Goal: Information Seeking & Learning: Learn about a topic

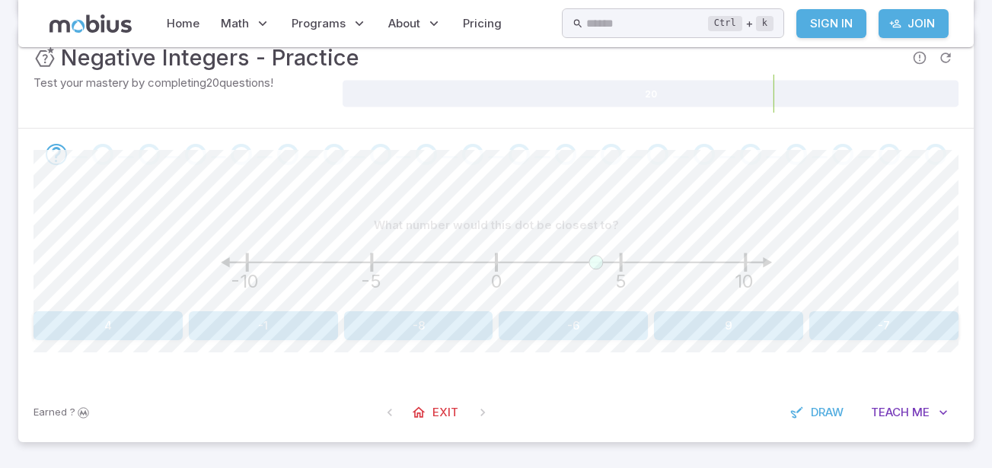
click at [152, 324] on button "4" at bounding box center [107, 325] width 149 height 29
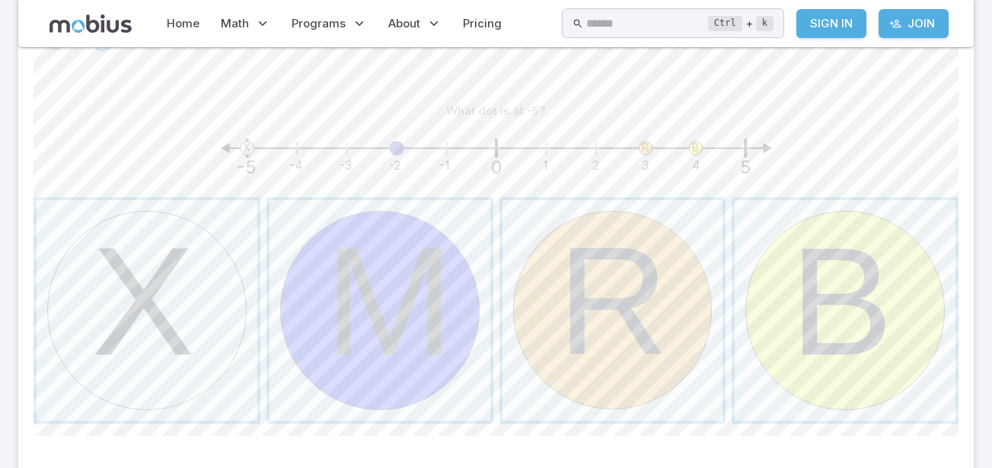
scroll to position [327, 0]
click at [176, 253] on span "button" at bounding box center [147, 308] width 221 height 221
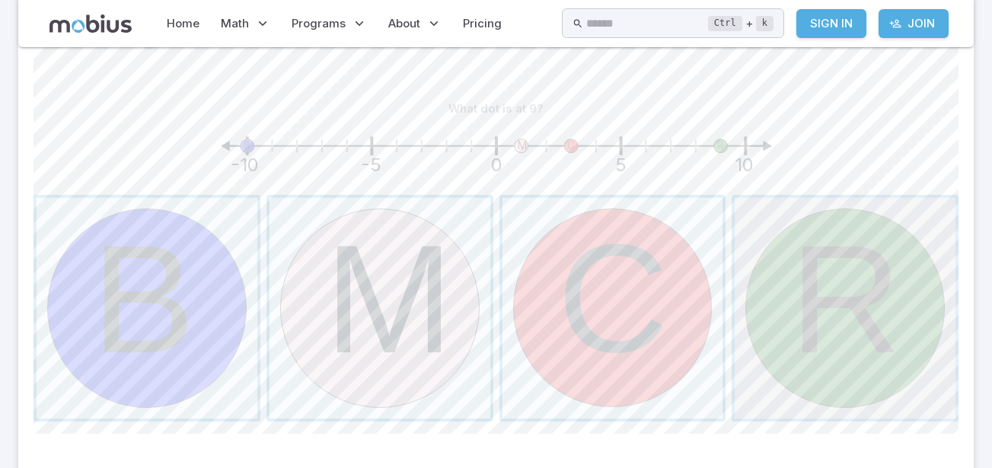
click at [834, 305] on span "button" at bounding box center [845, 308] width 221 height 221
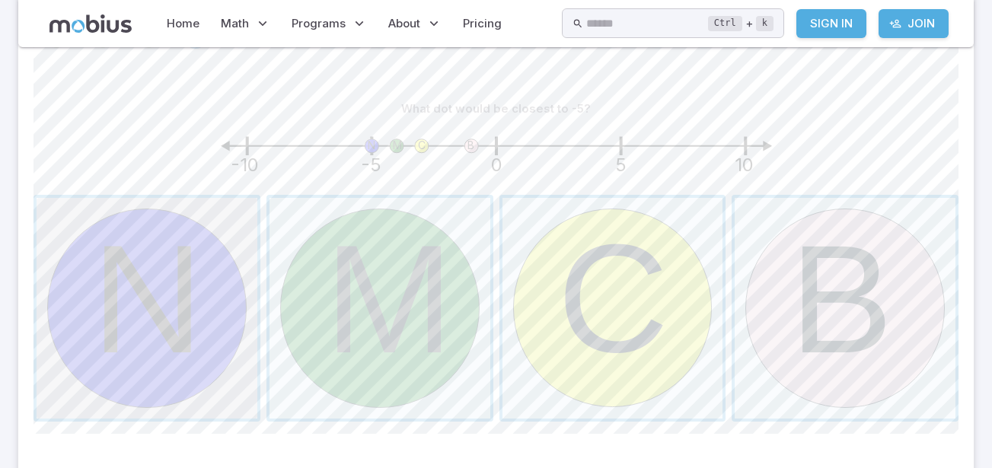
click at [113, 275] on span "button" at bounding box center [147, 308] width 221 height 221
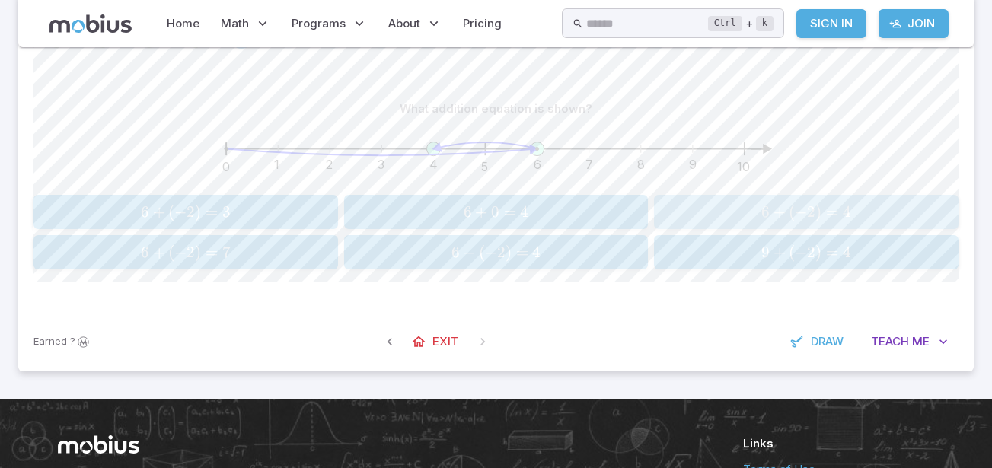
click at [734, 209] on span "6 + ( − 2 ) = 4" at bounding box center [806, 212] width 295 height 19
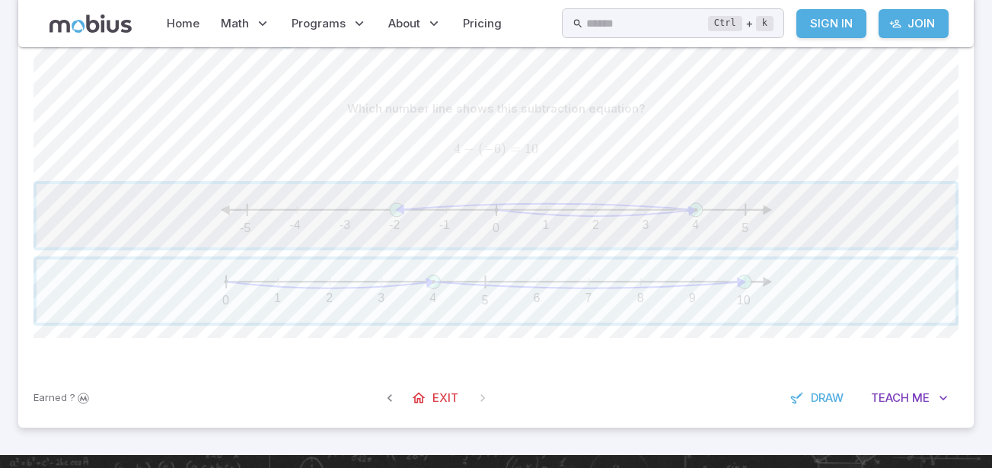
click at [422, 210] on span "button" at bounding box center [496, 215] width 919 height 63
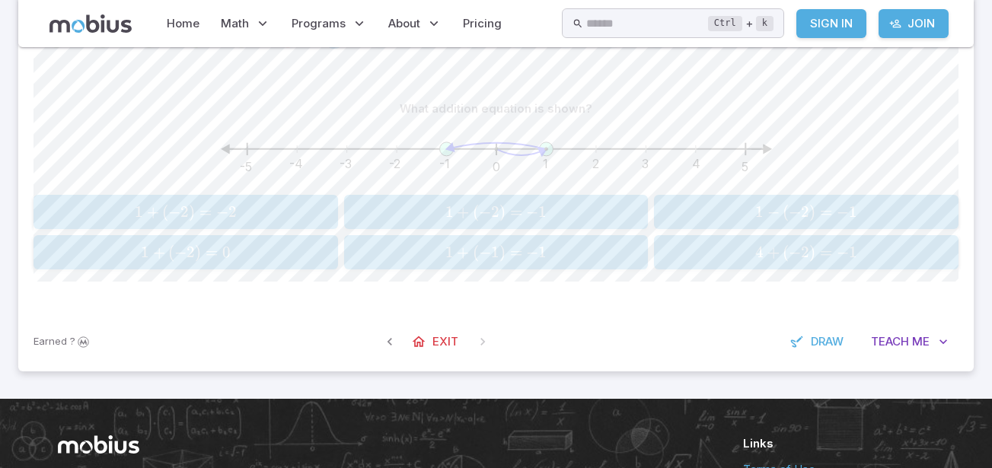
click at [421, 208] on span "1 + ( − 2 ) = − 1" at bounding box center [496, 212] width 295 height 19
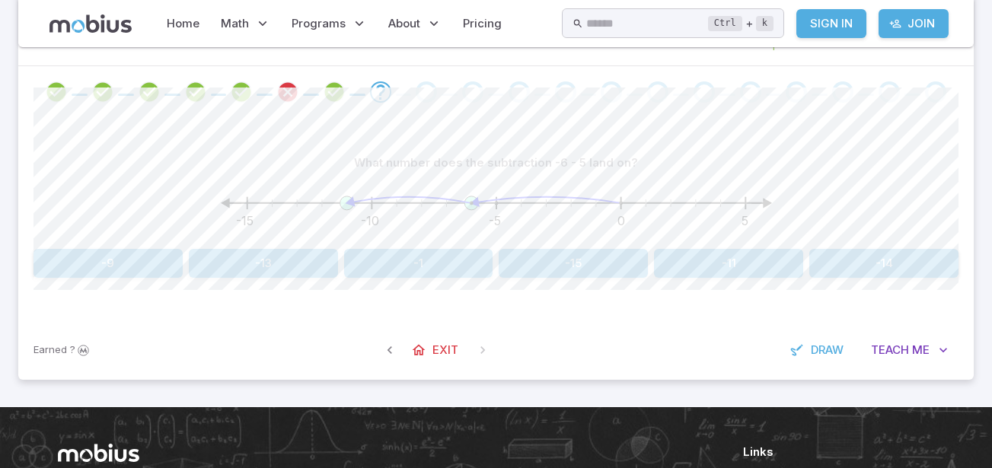
scroll to position [271, 0]
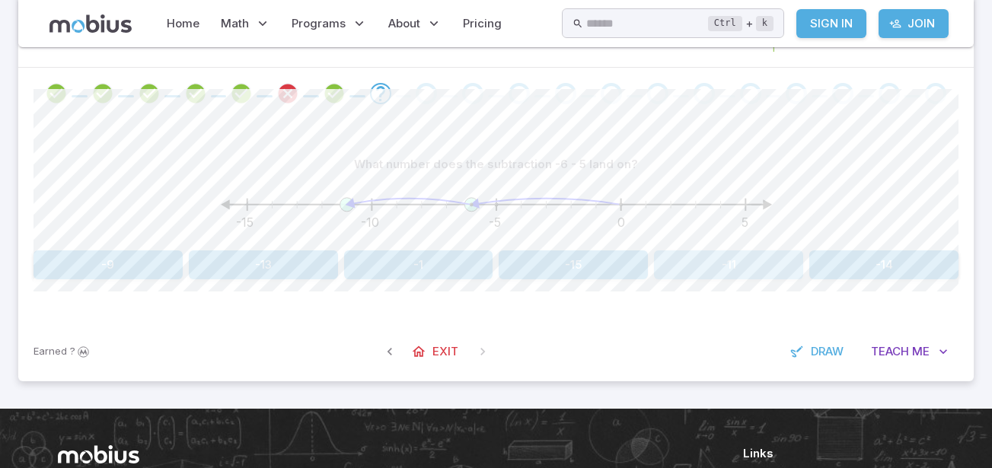
click at [694, 277] on button "-11" at bounding box center [728, 264] width 149 height 29
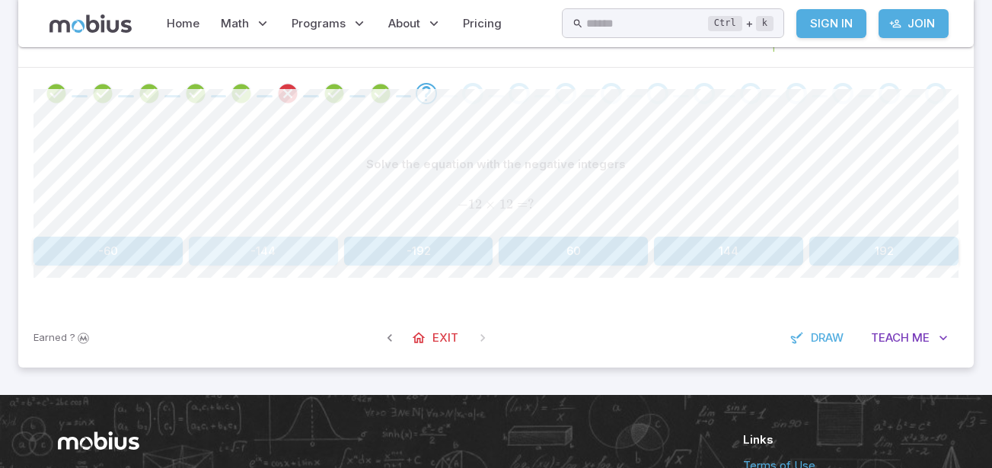
click at [301, 253] on button "-144" at bounding box center [263, 251] width 149 height 29
click at [589, 255] on button "-40" at bounding box center [573, 251] width 149 height 29
click at [738, 255] on button "96" at bounding box center [728, 251] width 149 height 29
click at [901, 344] on span "Teach" at bounding box center [890, 338] width 38 height 17
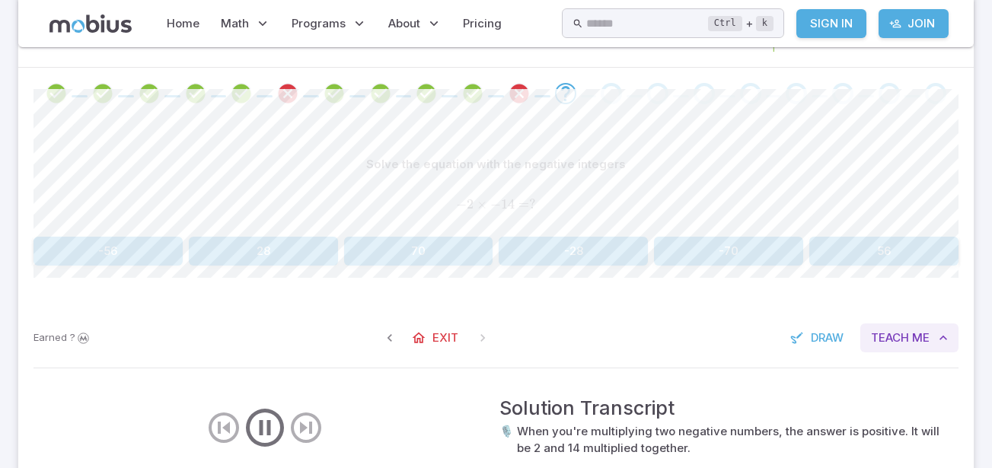
click at [901, 344] on span "Teach" at bounding box center [890, 338] width 38 height 17
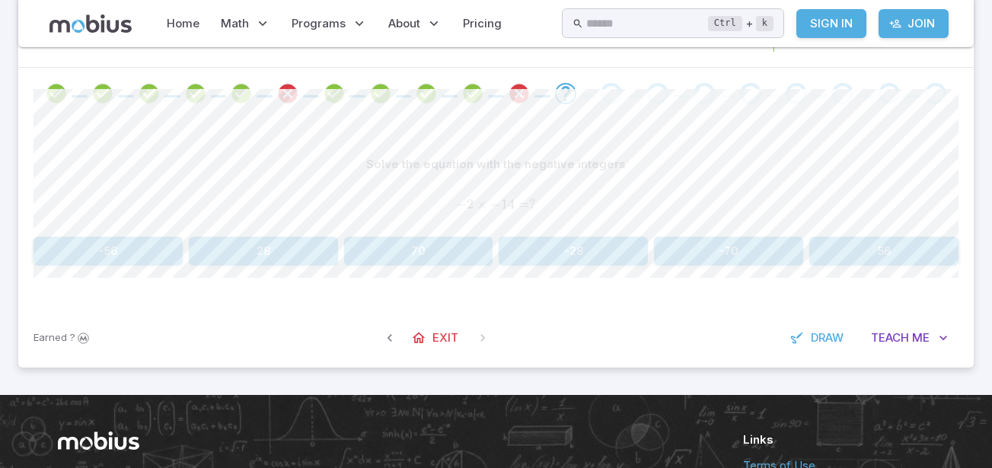
drag, startPoint x: 563, startPoint y: 273, endPoint x: 558, endPoint y: 256, distance: 17.4
click at [558, 256] on div "Solve the equation with the negative integers − 2 × − 14 = ? {-2}\times{-14} = …" at bounding box center [495, 214] width 925 height 189
click at [558, 256] on button "-28" at bounding box center [573, 251] width 149 height 29
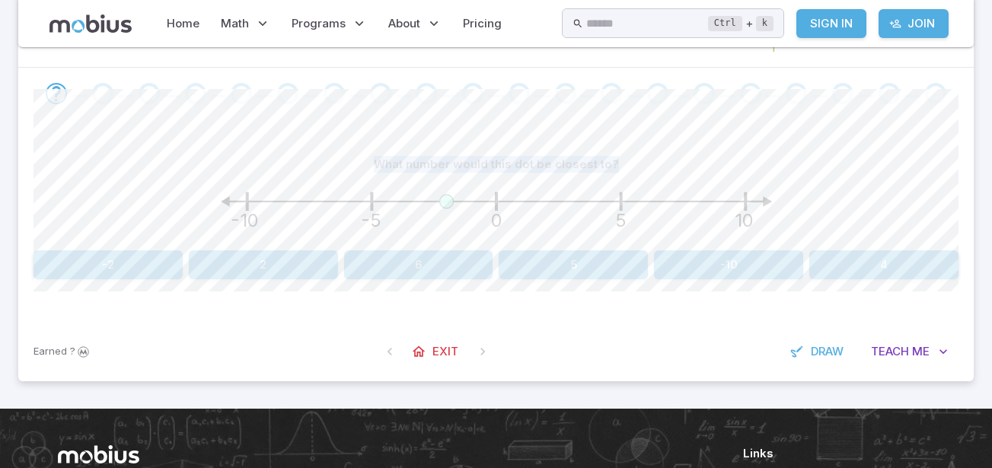
drag, startPoint x: 669, startPoint y: 139, endPoint x: 212, endPoint y: 154, distance: 457.0
click at [212, 154] on div "What number would this dot be closest to? -10 -5 0 5 10 -2 2 6 5 -10 4 Canvas a…" at bounding box center [495, 221] width 925 height 203
click at [212, 155] on div "What number would this dot be closest to?" at bounding box center [495, 164] width 925 height 29
click at [131, 257] on button "-2" at bounding box center [107, 264] width 149 height 29
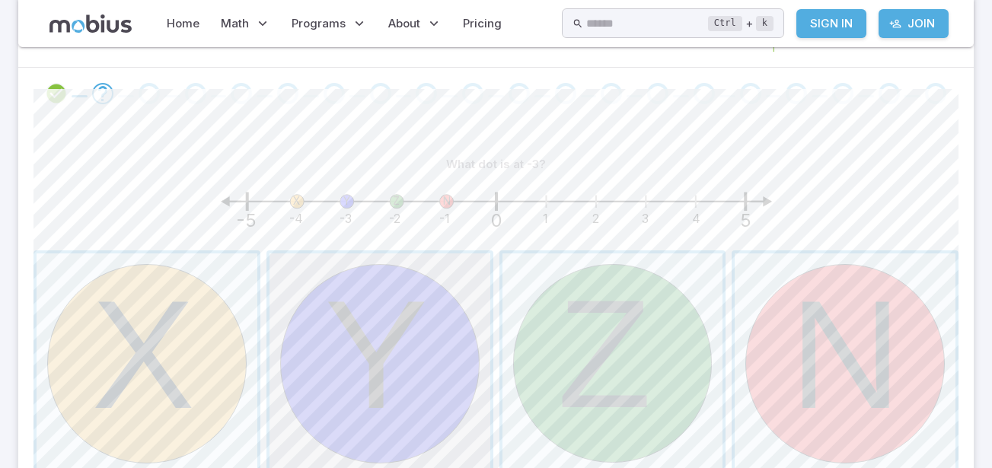
click at [366, 356] on span "button" at bounding box center [380, 364] width 221 height 221
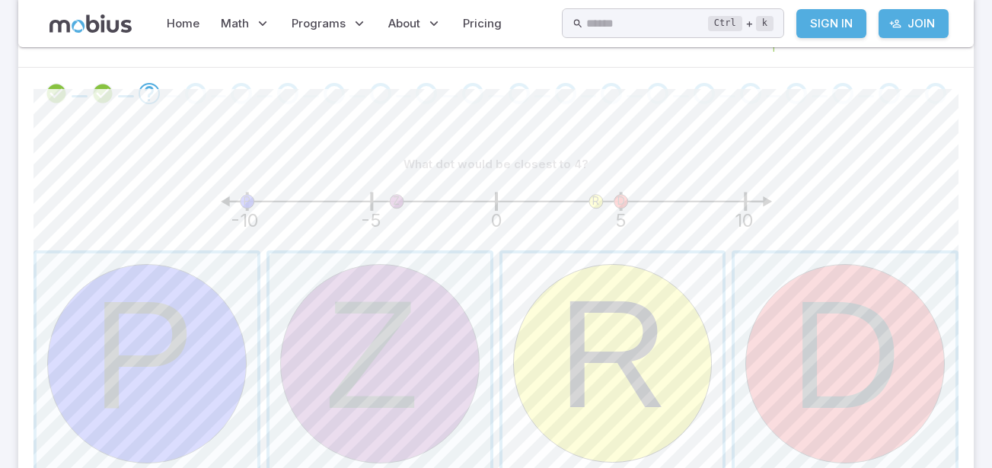
click at [598, 324] on span "button" at bounding box center [612, 364] width 221 height 221
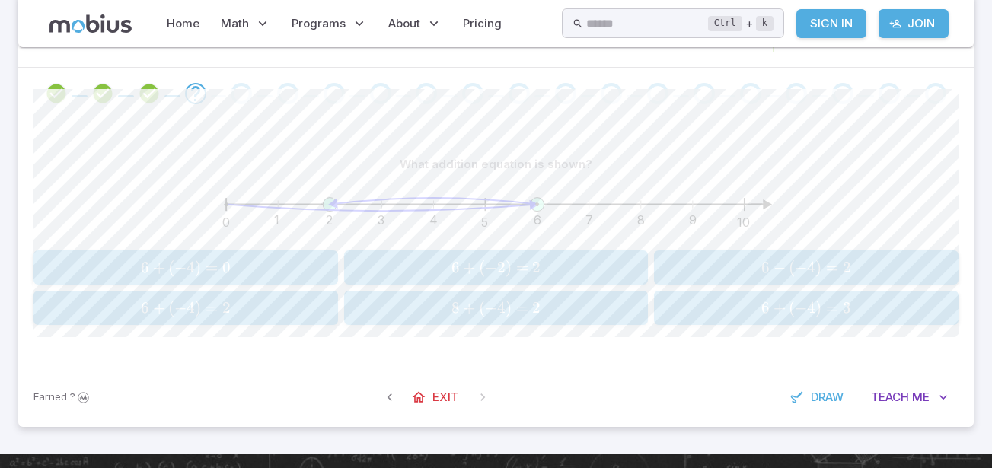
click at [279, 314] on span "6 + ( − 4 ) = 2" at bounding box center [185, 307] width 295 height 19
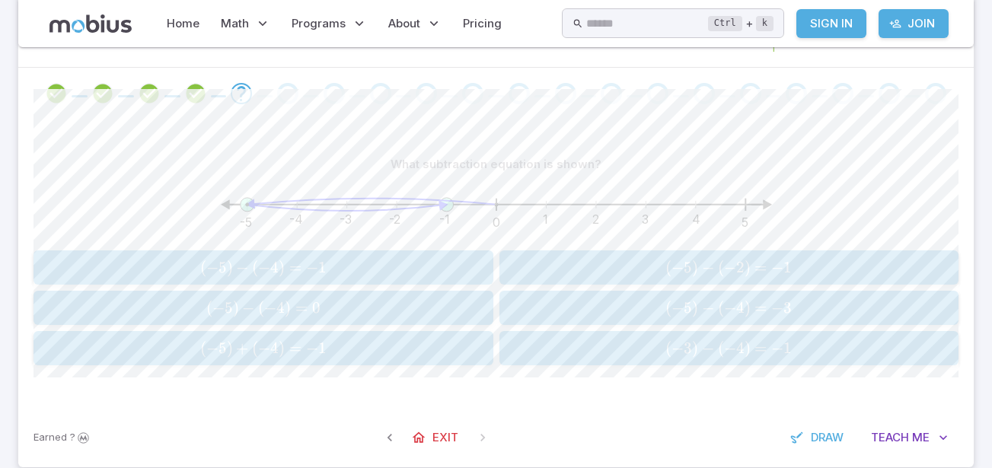
click at [416, 265] on span "( − 5 ) − ( − 4 ) = − 1" at bounding box center [263, 267] width 450 height 19
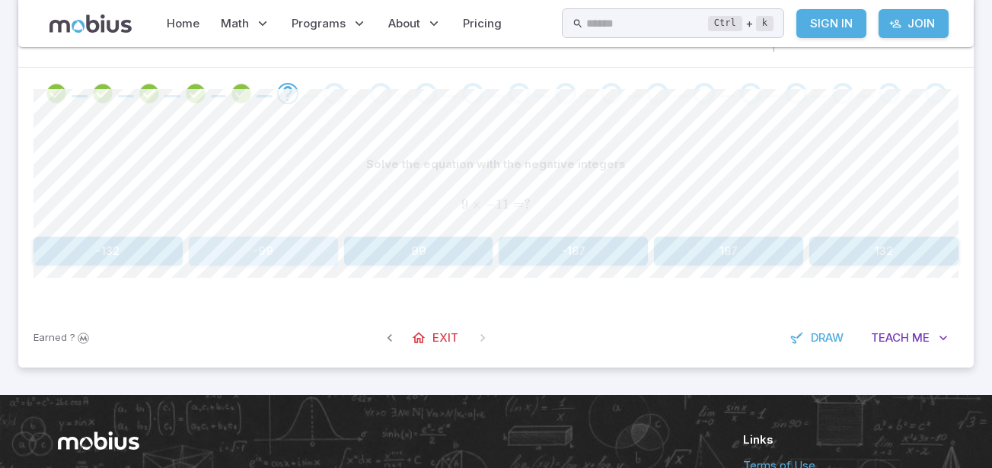
click at [260, 249] on button "-99" at bounding box center [263, 251] width 149 height 29
click at [612, 257] on button "-12" at bounding box center [612, 251] width 227 height 29
click at [584, 246] on button "-42" at bounding box center [612, 251] width 227 height 29
click at [668, 257] on button "9" at bounding box center [728, 251] width 149 height 29
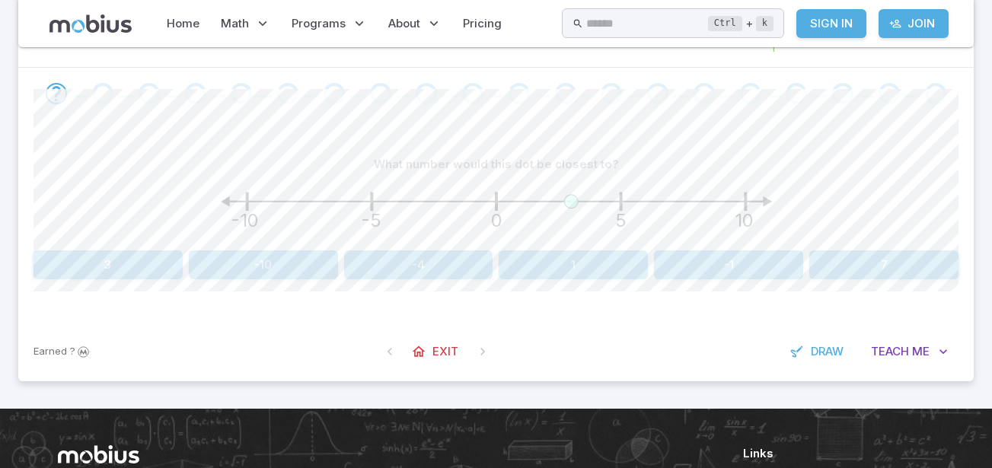
click at [72, 266] on button "3" at bounding box center [107, 264] width 149 height 29
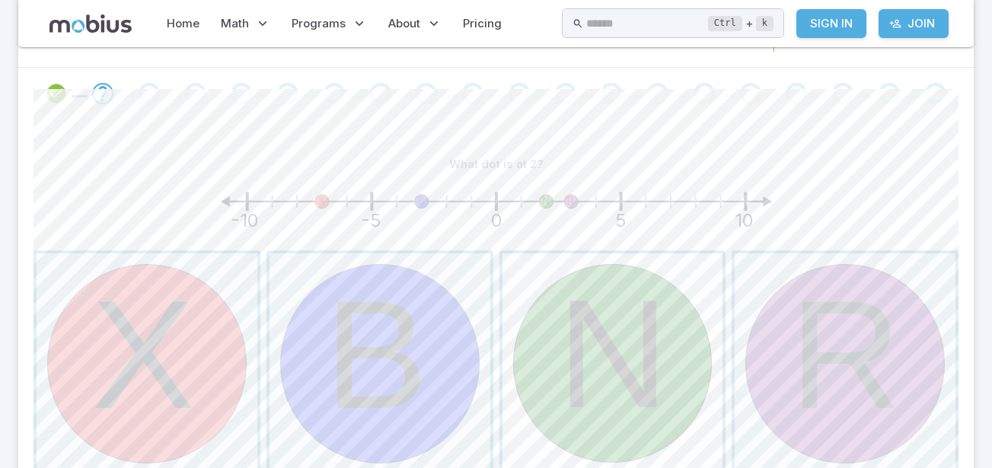
click at [642, 401] on span "button" at bounding box center [612, 364] width 221 height 221
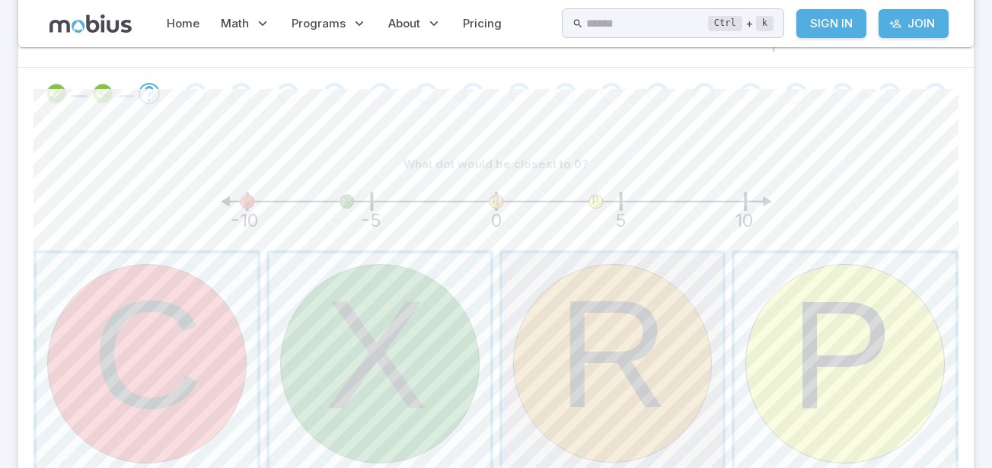
click at [579, 301] on span "button" at bounding box center [612, 364] width 221 height 221
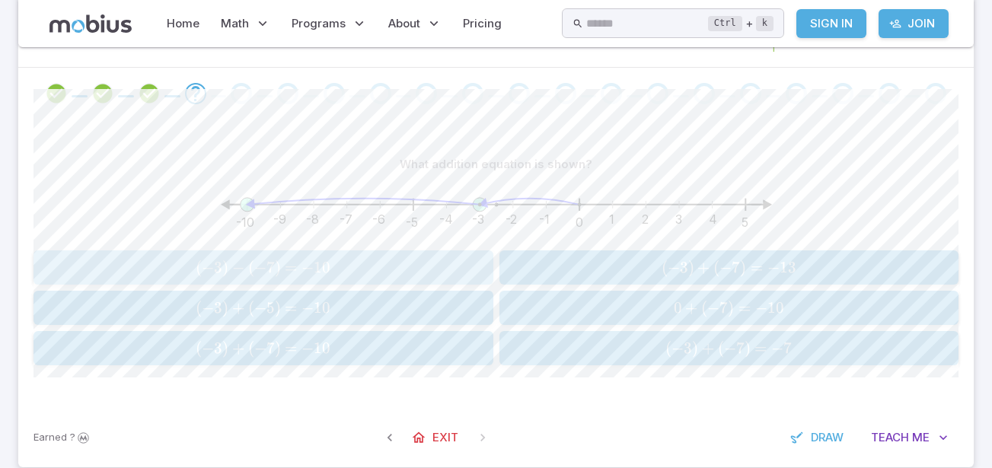
click at [405, 260] on span "( − 3 ) − ( − 7 ) = − 10" at bounding box center [263, 267] width 450 height 19
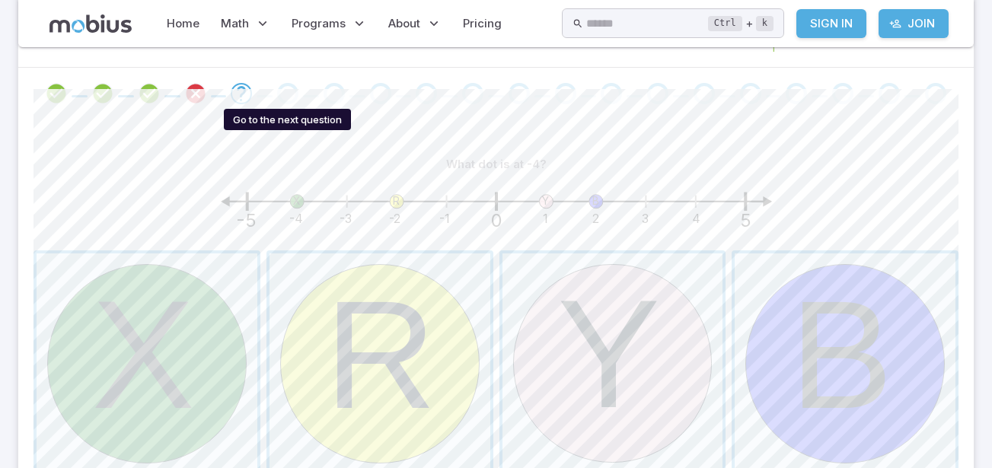
click at [292, 95] on div "Go to the next question" at bounding box center [287, 93] width 21 height 21
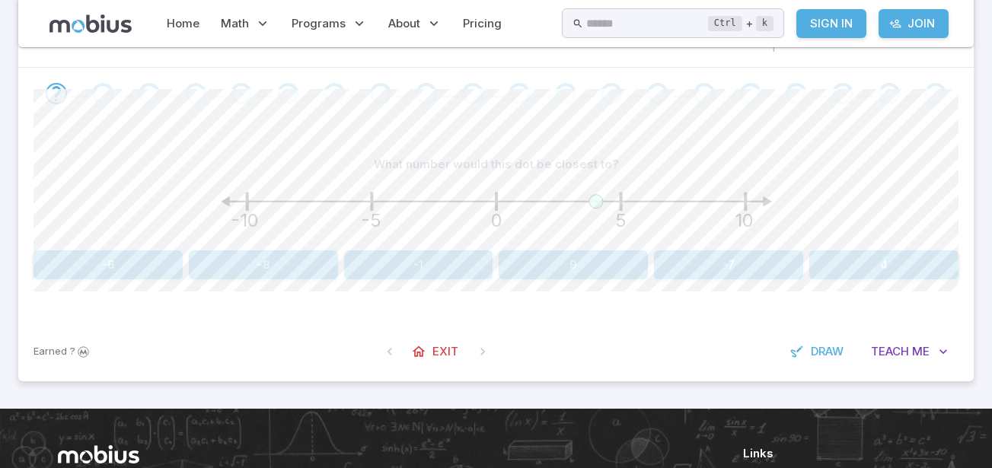
click at [853, 261] on button "4" at bounding box center [883, 264] width 149 height 29
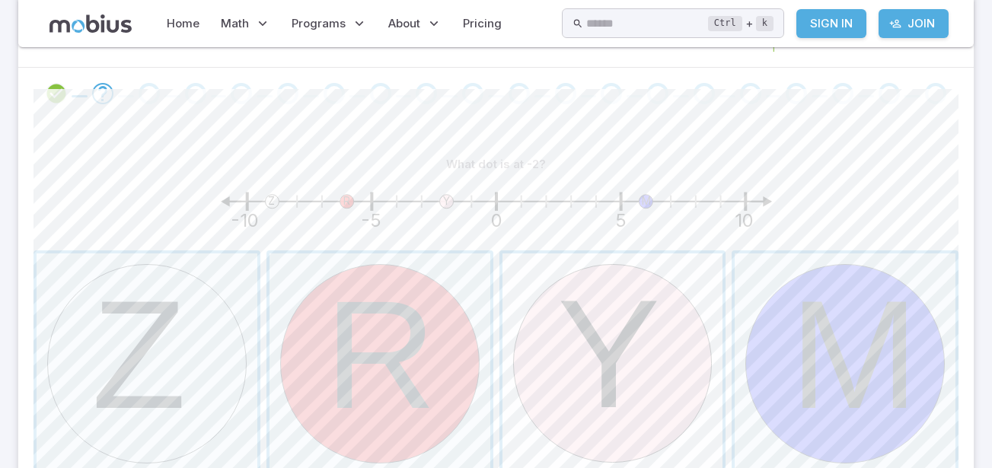
click at [633, 331] on span "button" at bounding box center [612, 364] width 221 height 221
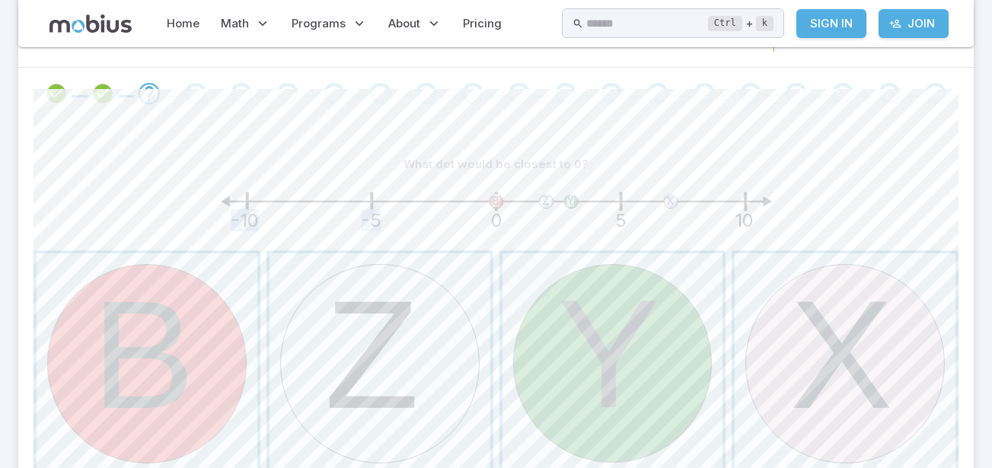
drag, startPoint x: 477, startPoint y: 207, endPoint x: 502, endPoint y: 199, distance: 27.2
click at [502, 199] on icon "B Z Y X -10 -5 0 5 10" at bounding box center [496, 209] width 609 height 61
drag, startPoint x: 502, startPoint y: 199, endPoint x: 543, endPoint y: 236, distance: 55.0
click at [543, 236] on icon "B Z Y X -10 -5 0 5 10" at bounding box center [496, 209] width 609 height 61
click at [176, 365] on span "button" at bounding box center [147, 364] width 221 height 221
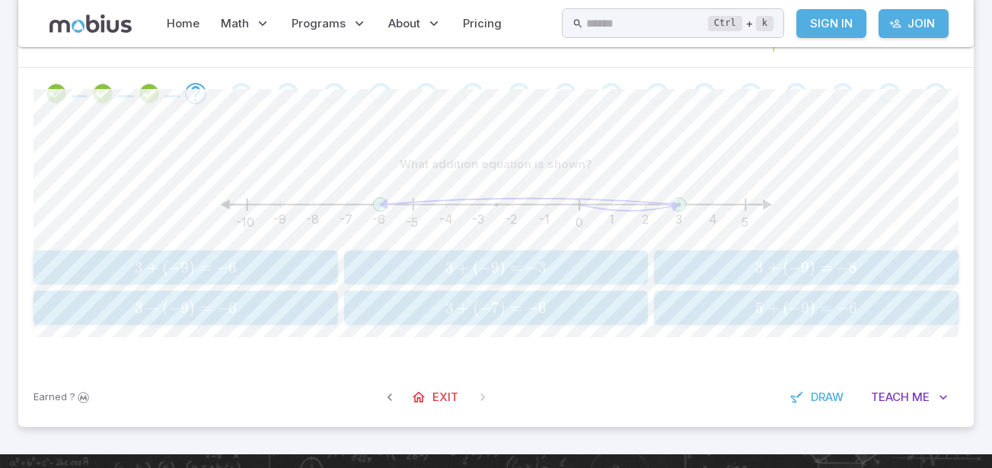
click at [211, 273] on span "=" at bounding box center [205, 267] width 12 height 19
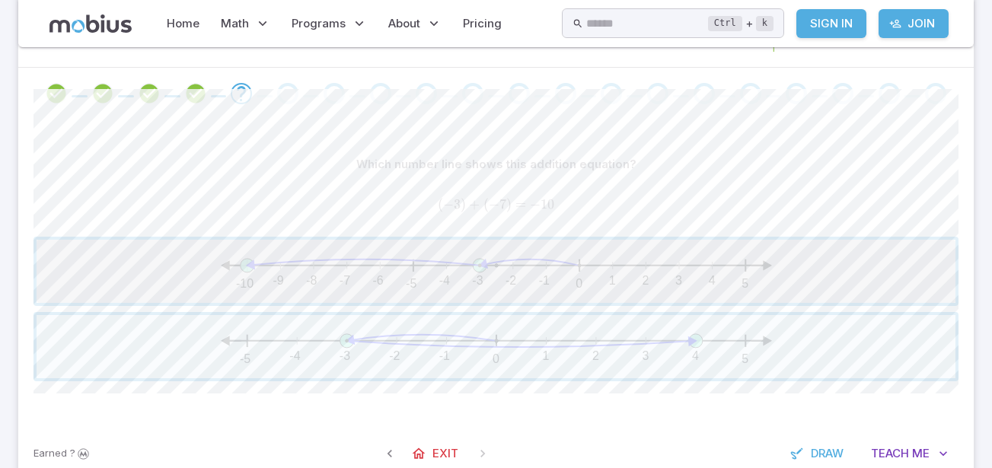
click at [537, 272] on span "button" at bounding box center [496, 271] width 919 height 63
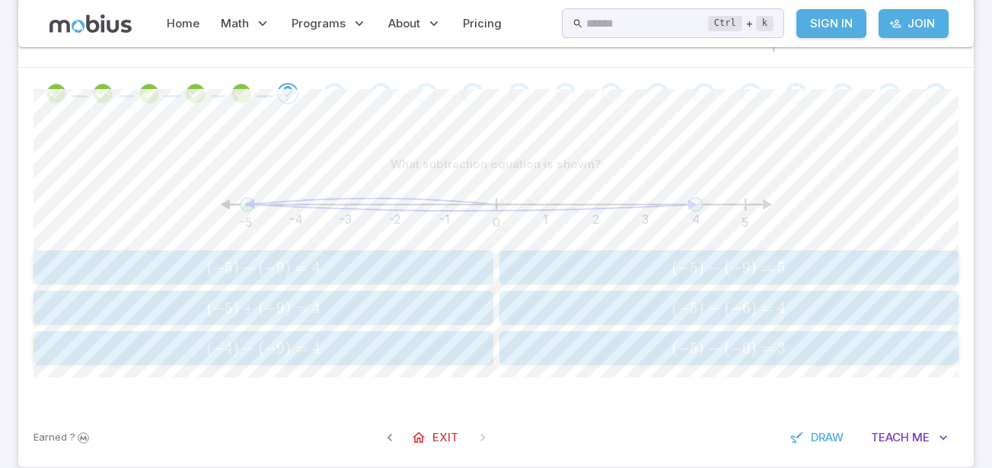
click at [340, 249] on div "What subtraction equation is shown? -5 -4 -3 -2 -1 0 1 2 3 4 5 ( − 5 ) − ( − 9 …" at bounding box center [495, 257] width 925 height 215
click at [345, 257] on div "( − 5 ) − ( − 9 ) = 4 (-5) - (-9) = 4 ( − 5 ) − ( − 9 ) = 4" at bounding box center [263, 268] width 450 height 22
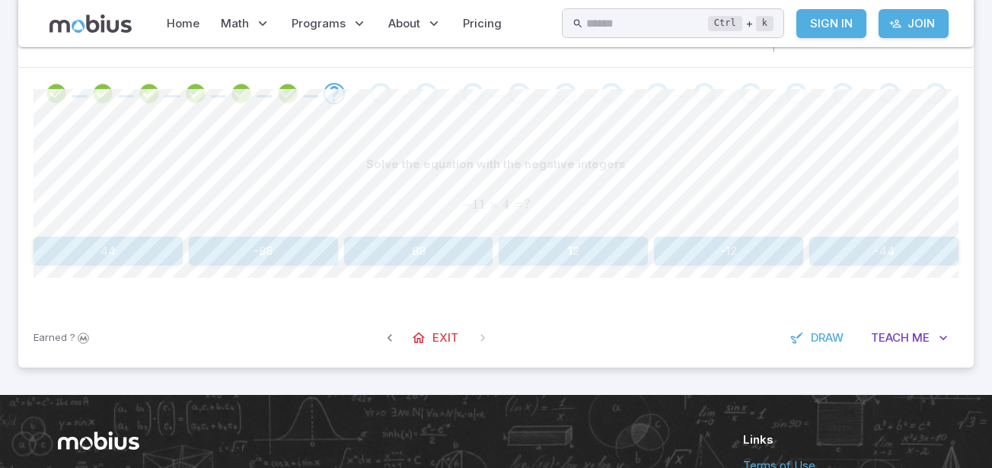
click at [834, 250] on button "-44" at bounding box center [883, 251] width 149 height 29
click at [711, 247] on button "-10" at bounding box center [728, 251] width 149 height 29
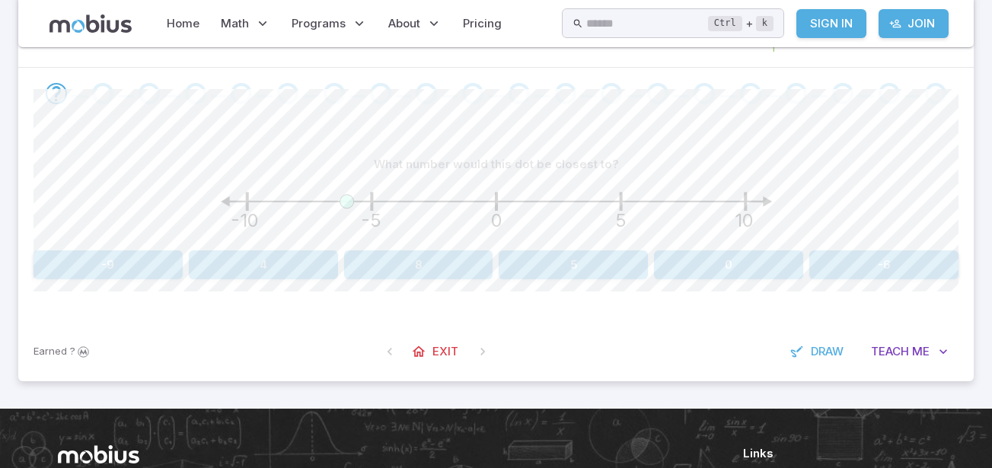
click at [858, 257] on button "-6" at bounding box center [883, 264] width 149 height 29
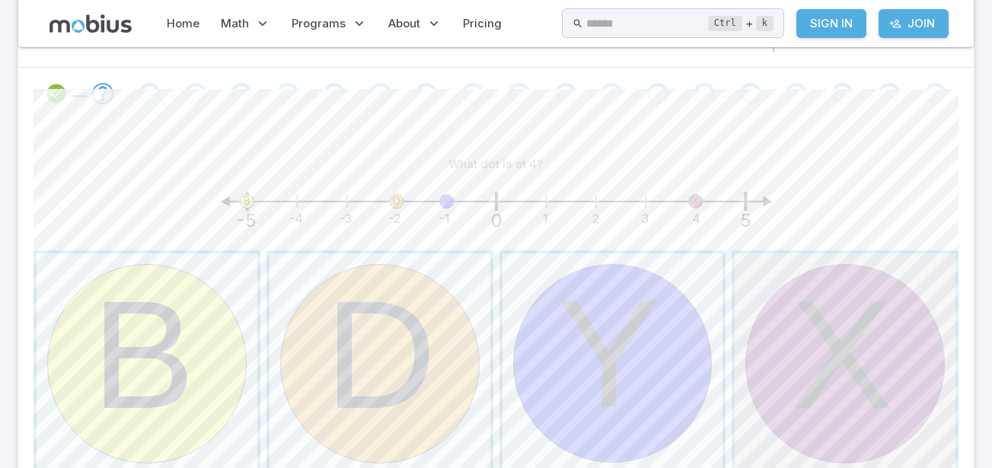
click at [809, 282] on span "button" at bounding box center [845, 364] width 221 height 221
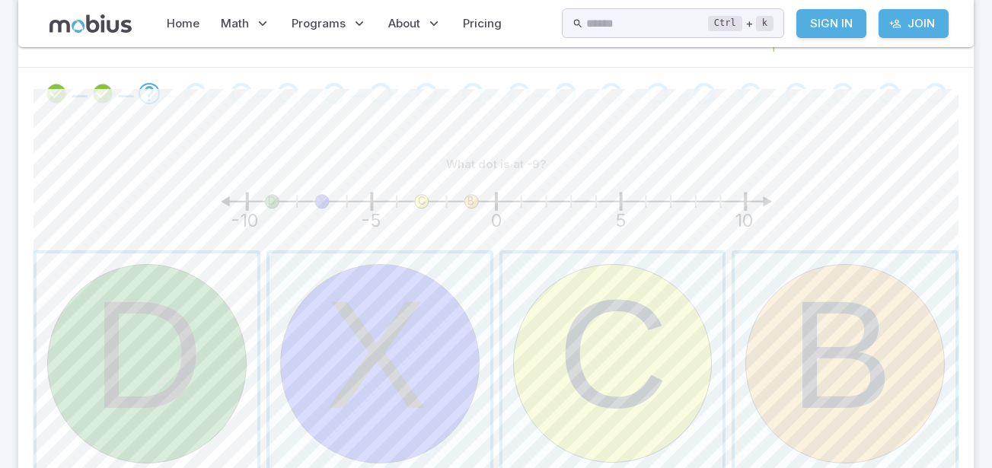
click at [186, 372] on span "button" at bounding box center [147, 364] width 221 height 221
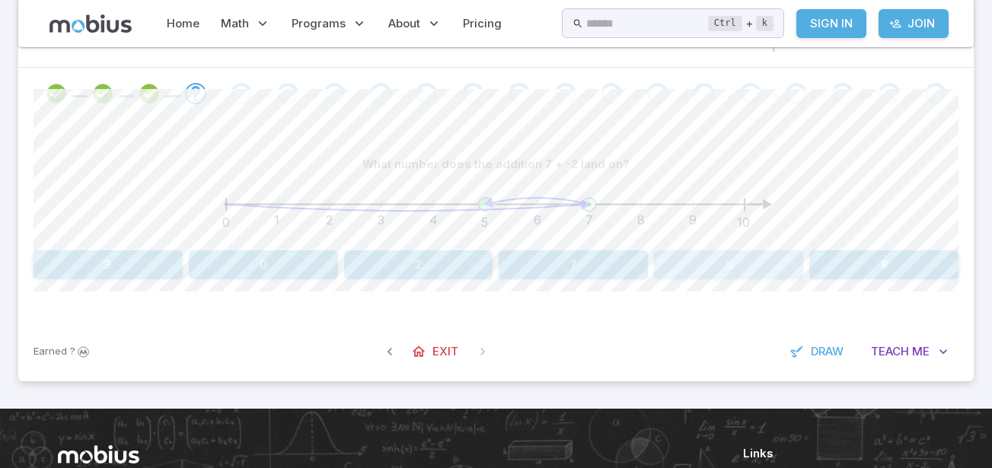
click at [745, 268] on button "5" at bounding box center [728, 264] width 149 height 29
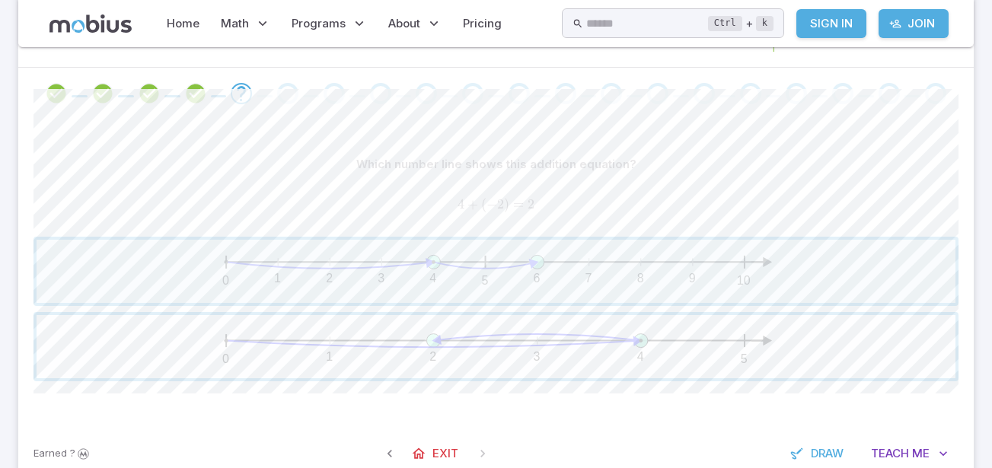
click at [349, 368] on span "button" at bounding box center [496, 346] width 919 height 63
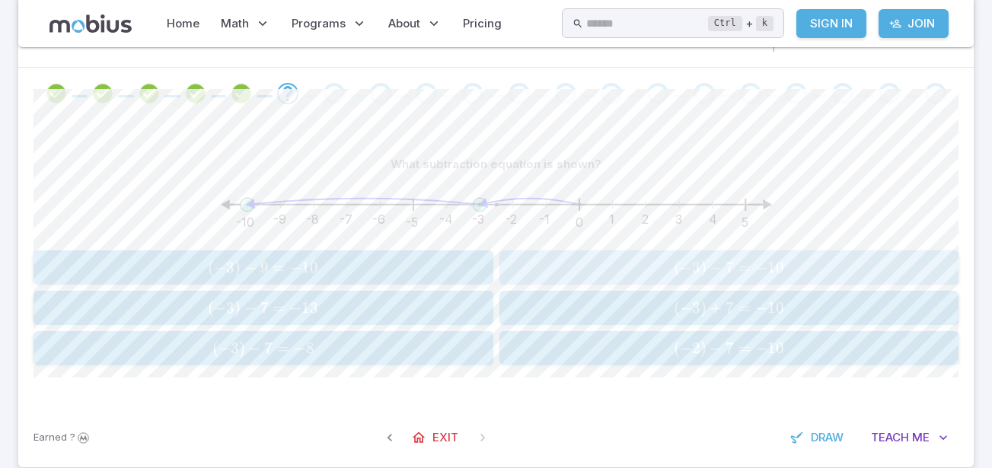
click at [586, 260] on span "( − 3 ) − 7 = − 10" at bounding box center [729, 267] width 450 height 19
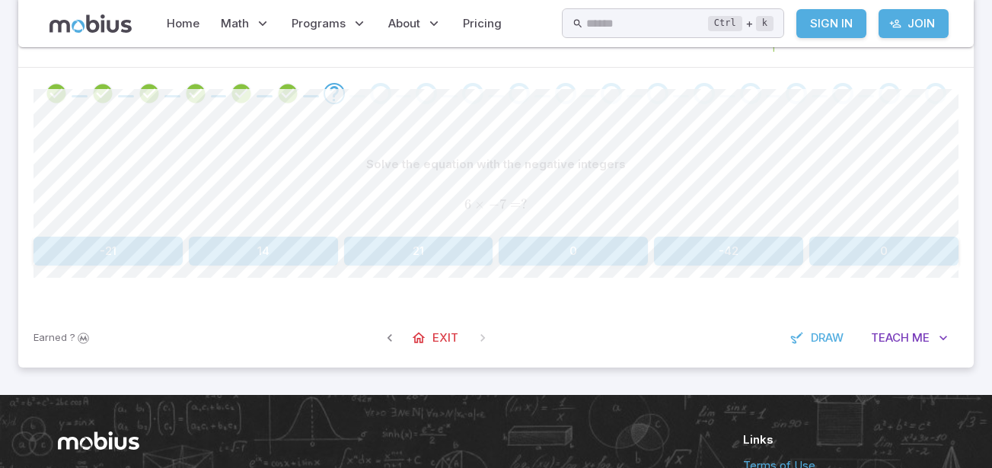
click at [748, 253] on button "-42" at bounding box center [728, 251] width 149 height 29
click at [671, 250] on button "-98" at bounding box center [612, 251] width 227 height 29
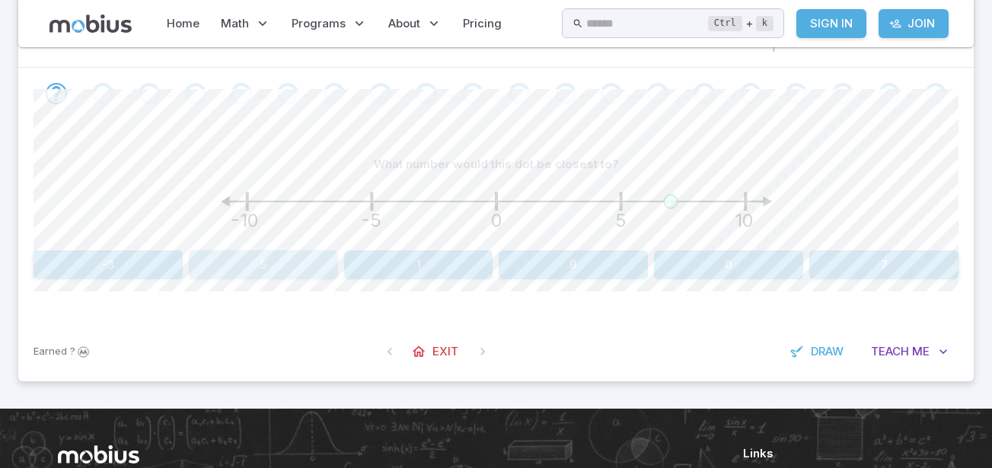
click at [293, 270] on button "5" at bounding box center [263, 264] width 149 height 29
click at [122, 266] on button "3" at bounding box center [107, 264] width 149 height 29
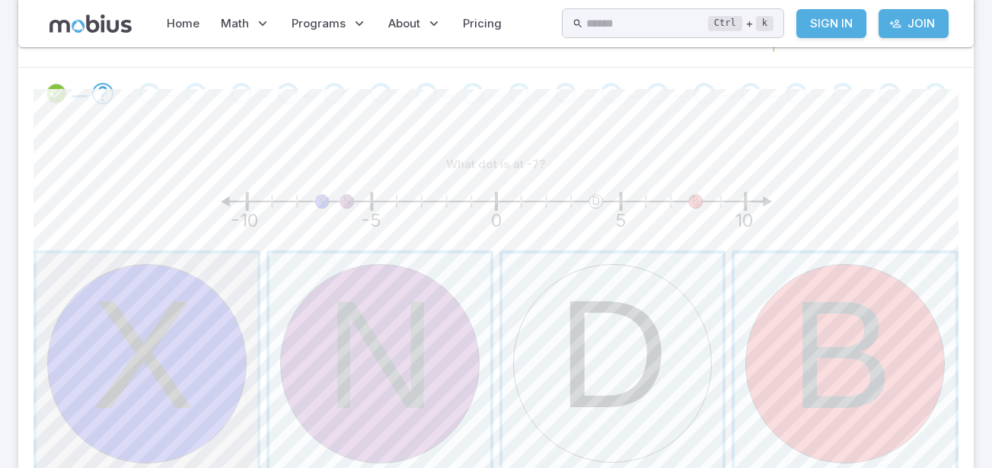
click at [154, 273] on span "button" at bounding box center [147, 364] width 221 height 221
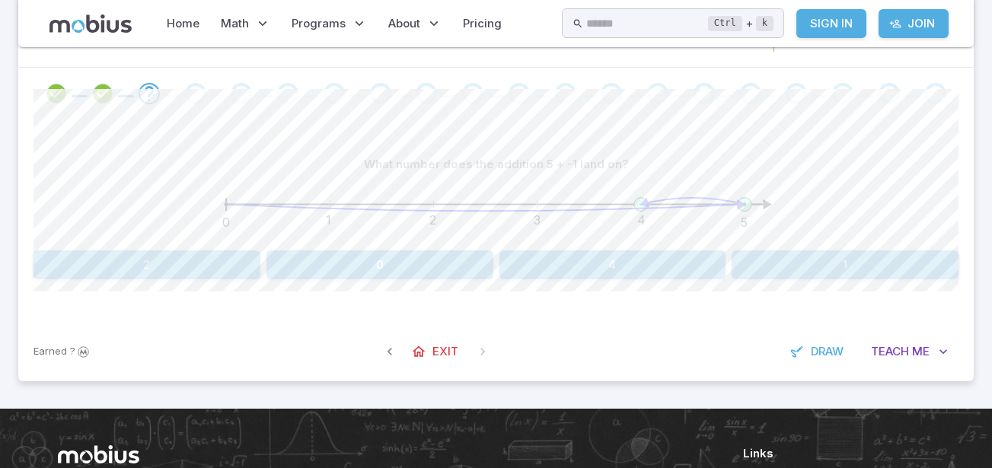
click at [593, 264] on button "4" at bounding box center [612, 264] width 227 height 29
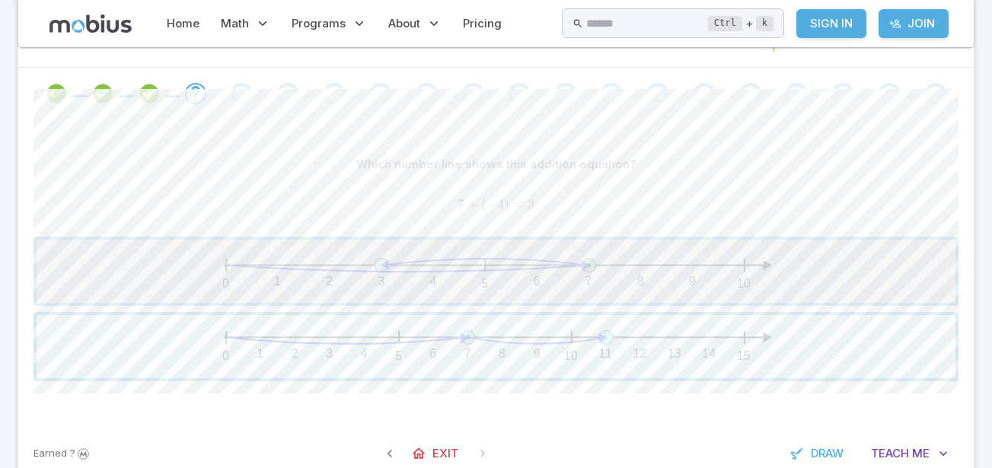
click at [591, 260] on span "button" at bounding box center [496, 271] width 919 height 63
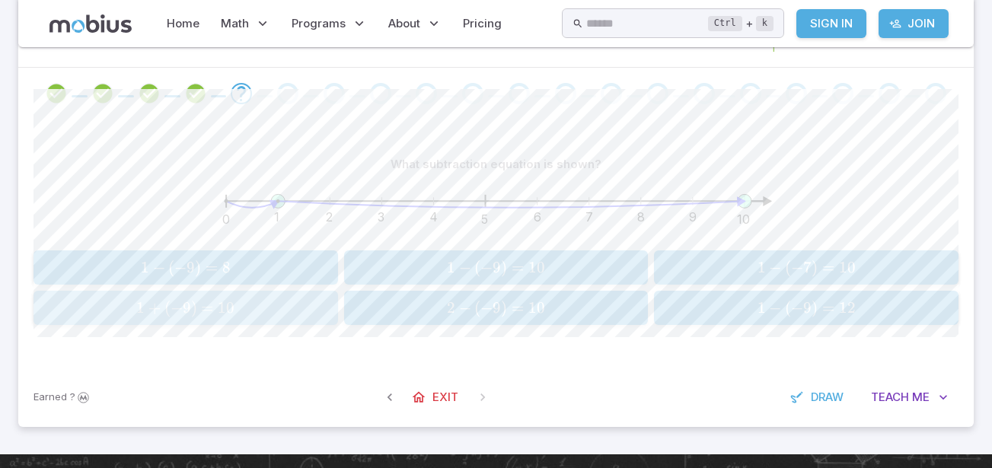
click at [227, 307] on span "10" at bounding box center [226, 307] width 17 height 19
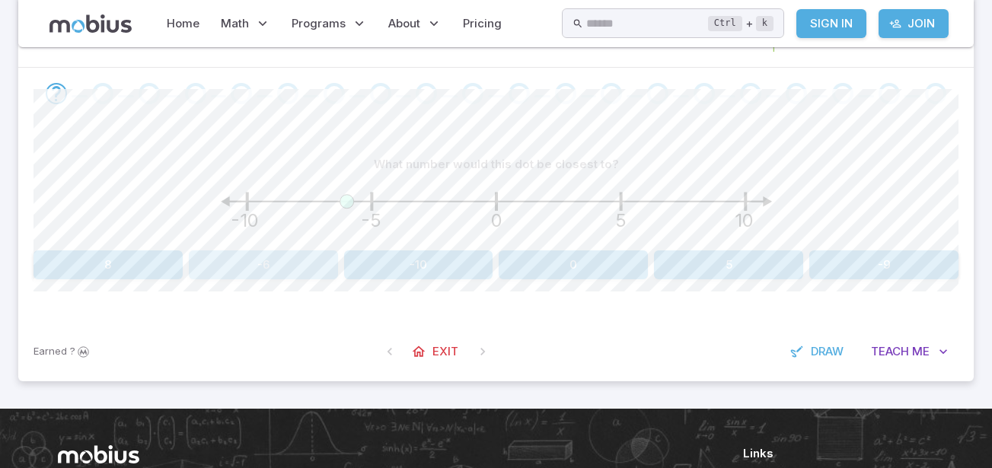
click at [298, 263] on button "-6" at bounding box center [263, 264] width 149 height 29
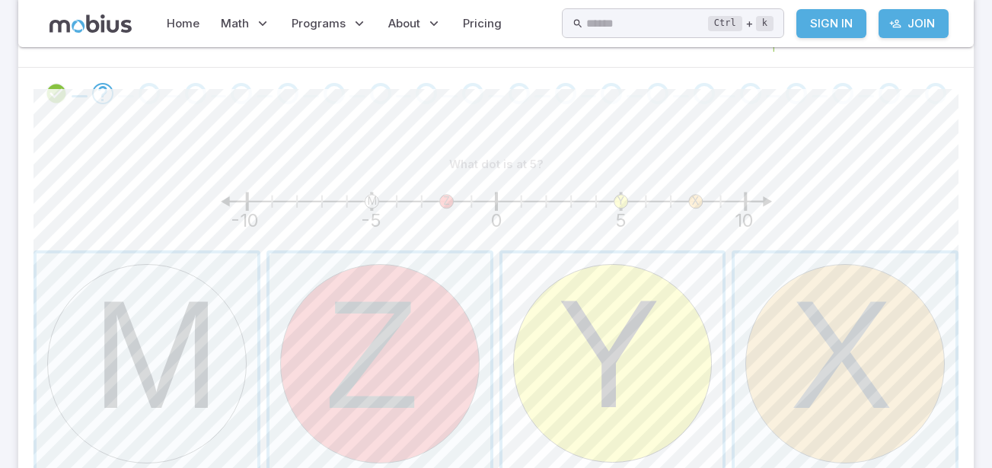
click at [617, 345] on span "button" at bounding box center [612, 364] width 221 height 221
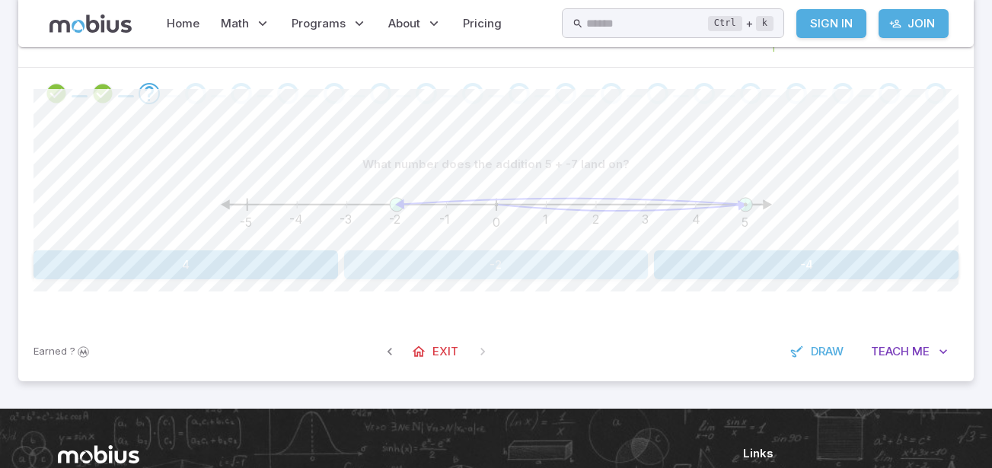
click at [564, 263] on button "-2" at bounding box center [496, 264] width 305 height 29
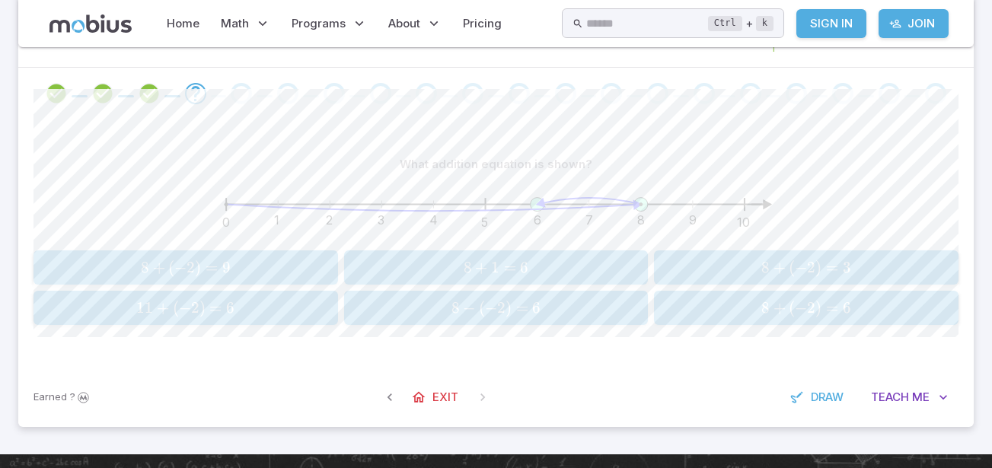
click at [522, 311] on span "=" at bounding box center [522, 307] width 12 height 19
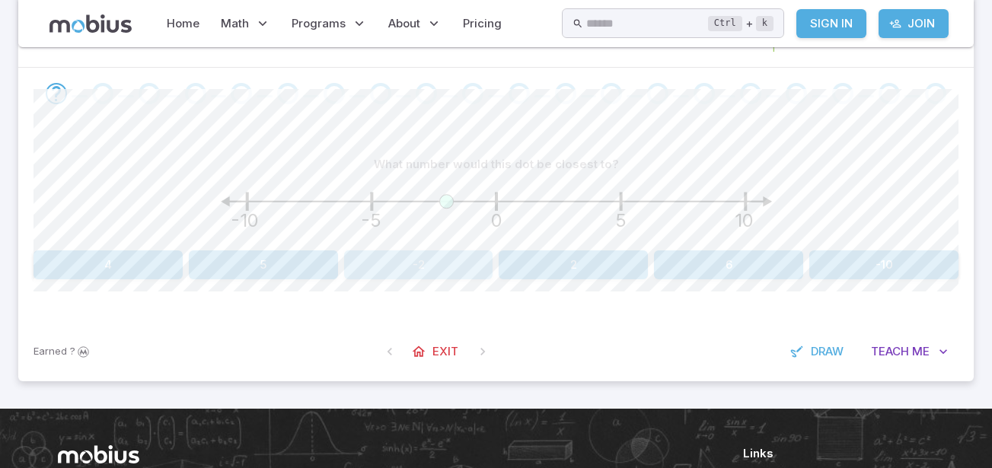
click at [366, 273] on button "-2" at bounding box center [418, 264] width 149 height 29
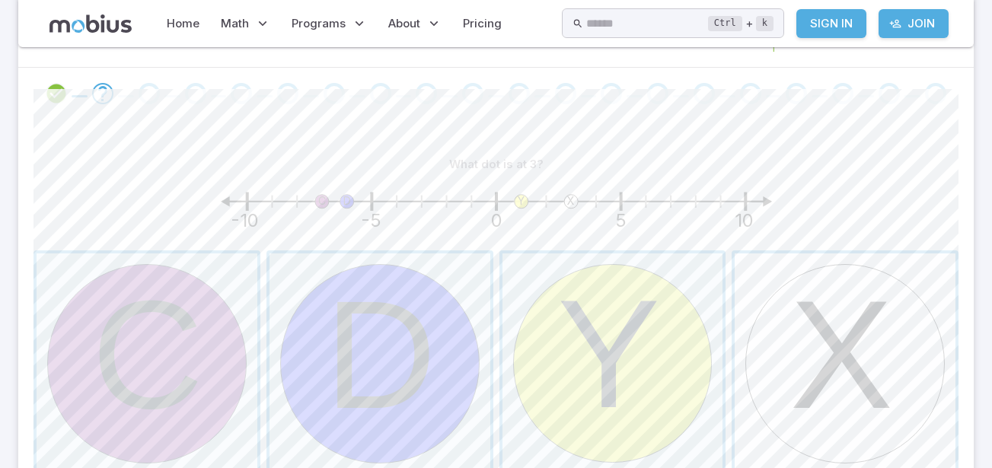
click at [836, 311] on span "button" at bounding box center [845, 364] width 221 height 221
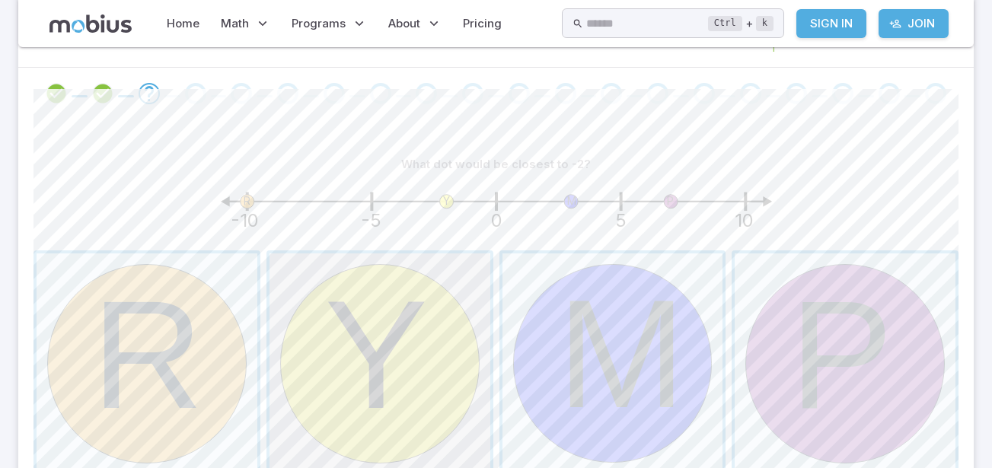
click at [437, 317] on span "button" at bounding box center [380, 364] width 221 height 221
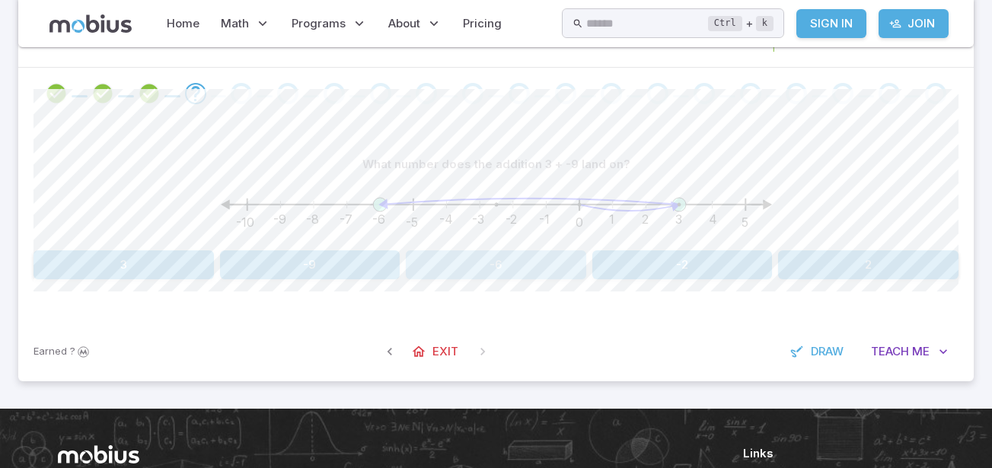
click at [472, 270] on button "-6" at bounding box center [496, 264] width 180 height 29
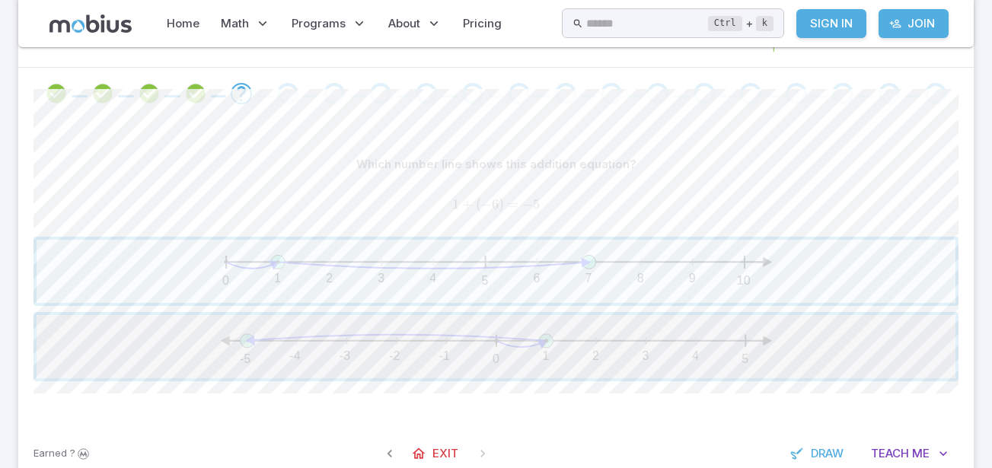
click at [487, 341] on span "button" at bounding box center [496, 346] width 919 height 63
click at [517, 276] on span "button" at bounding box center [496, 271] width 919 height 63
